Goal: Use online tool/utility: Utilize a website feature to perform a specific function

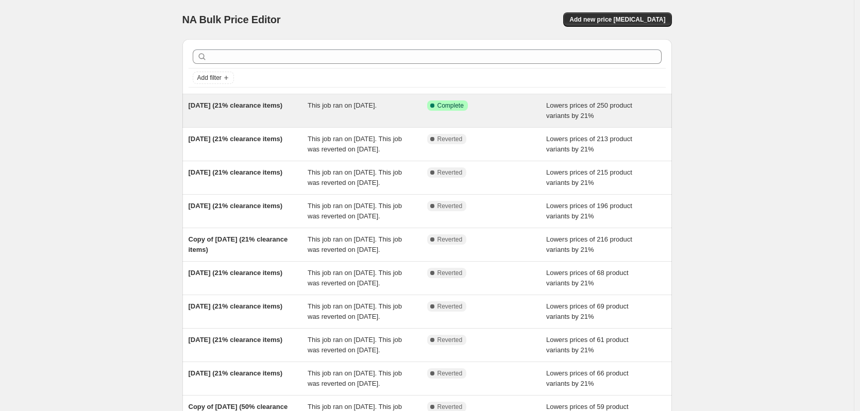
click at [313, 111] on div "This job ran on [DATE]." at bounding box center [368, 110] width 120 height 21
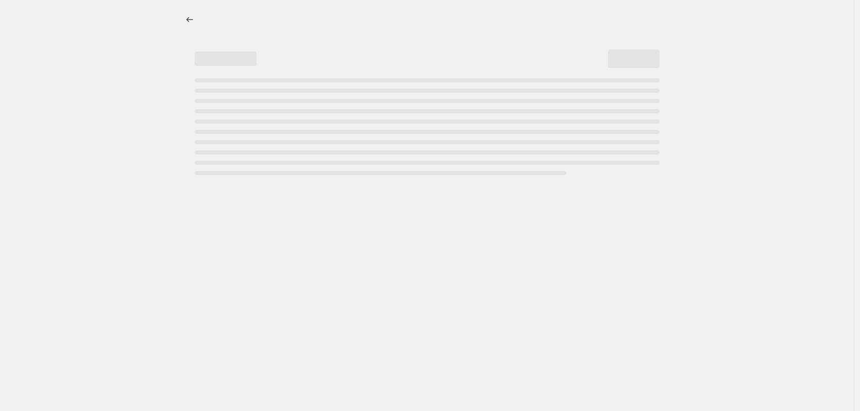
select select "percentage"
select select "collection"
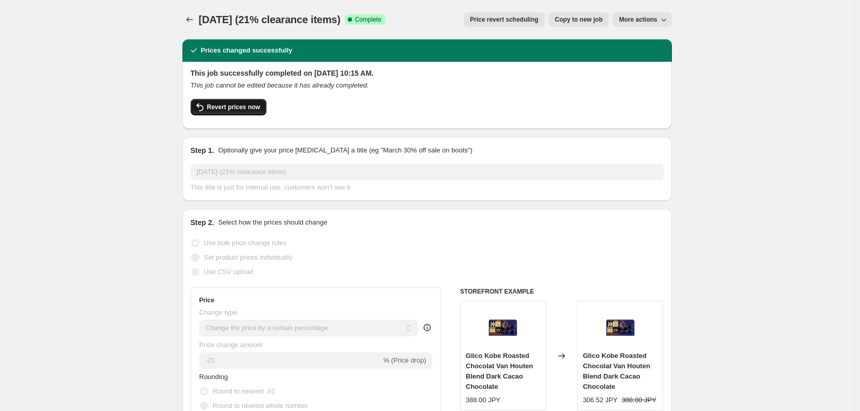
click at [225, 104] on span "Revert prices now" at bounding box center [233, 107] width 53 height 8
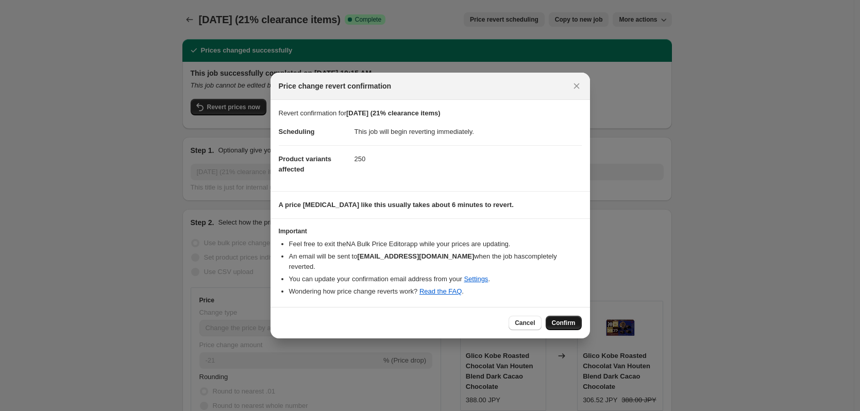
click at [565, 320] on span "Confirm" at bounding box center [564, 323] width 24 height 8
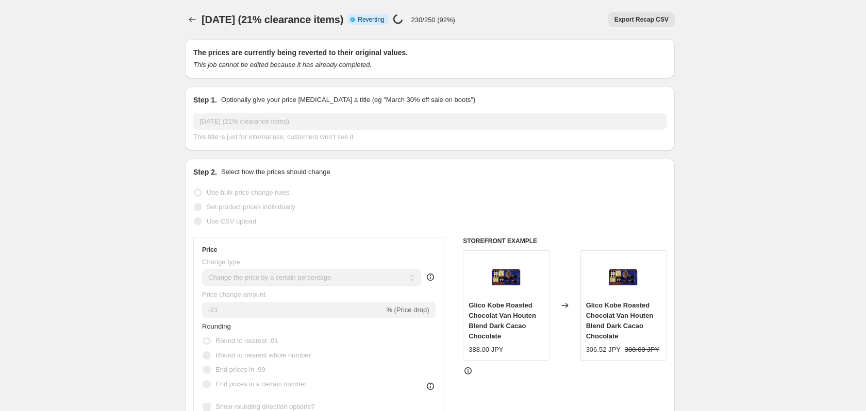
select select "percentage"
select select "collection"
